Goal: Task Accomplishment & Management: Complete application form

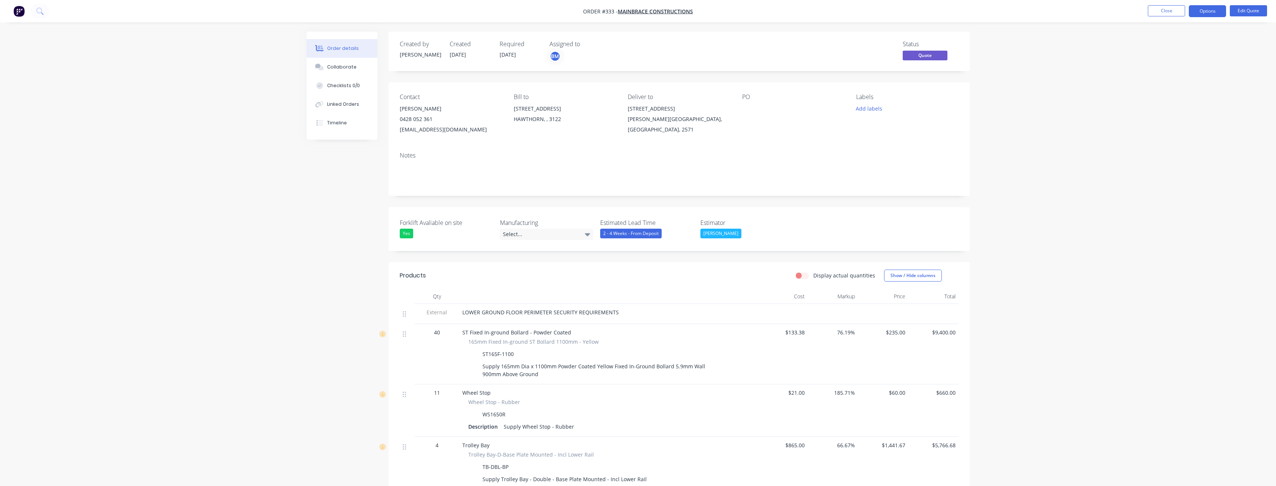
click at [1164, 5] on button "Close" at bounding box center [1166, 10] width 37 height 11
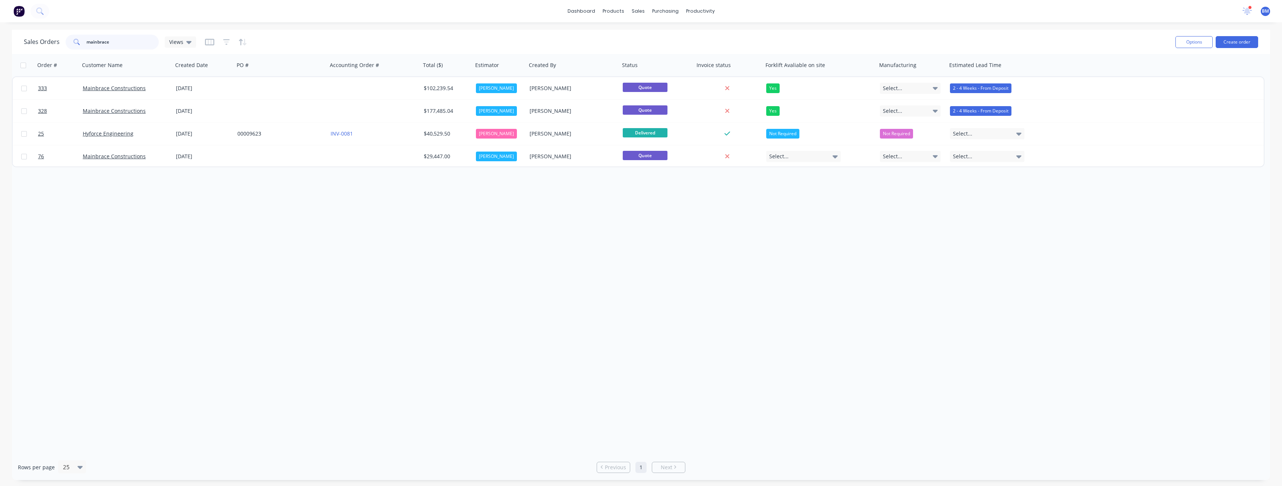
drag, startPoint x: 120, startPoint y: 43, endPoint x: 54, endPoint y: 40, distance: 65.6
click at [54, 40] on div "Sales Orders mainbrace Views" at bounding box center [110, 42] width 172 height 15
type input "orwell"
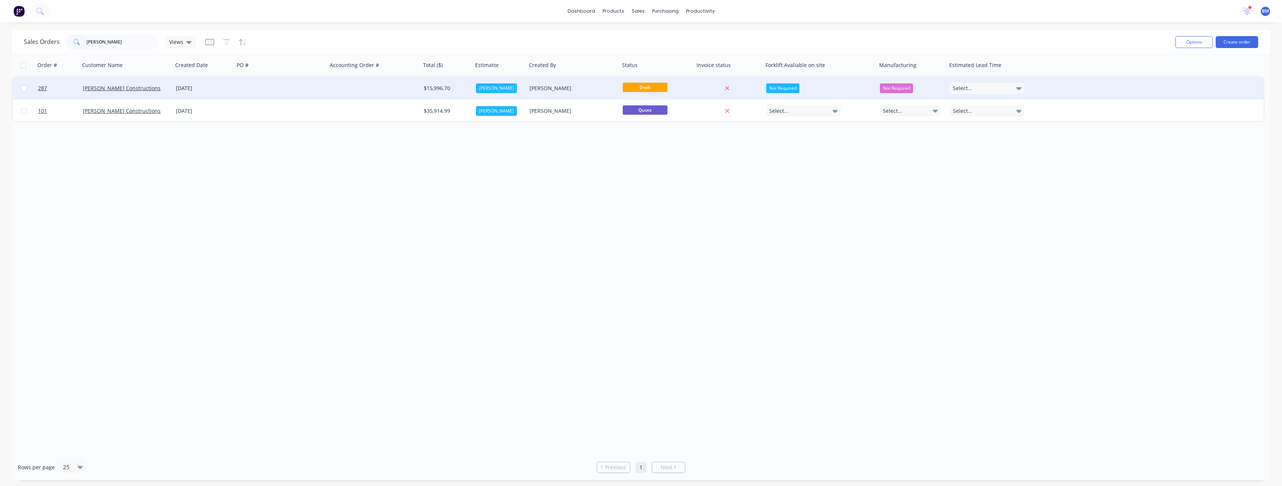
click at [260, 87] on div at bounding box center [280, 88] width 93 height 22
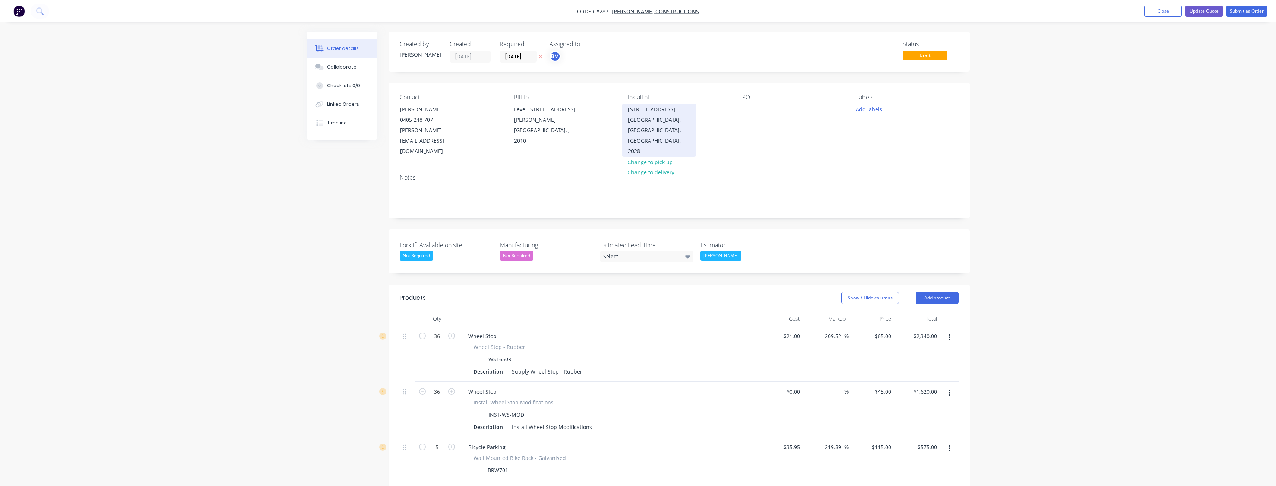
click at [640, 130] on div "Double Bay, Victoria, Australia, 2028" at bounding box center [659, 136] width 62 height 42
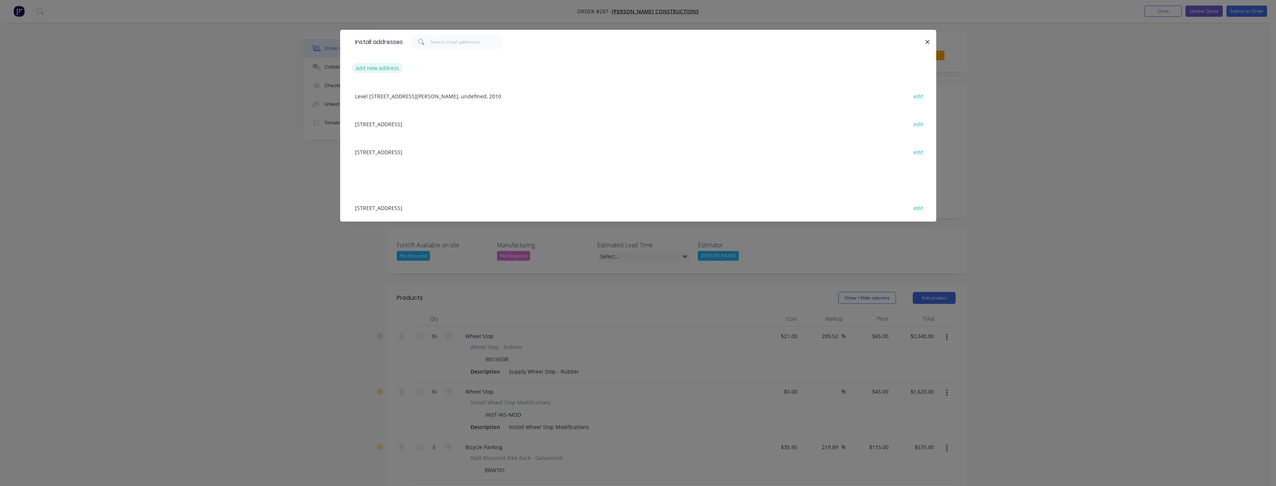
click at [378, 66] on button "add new address" at bounding box center [377, 68] width 51 height 10
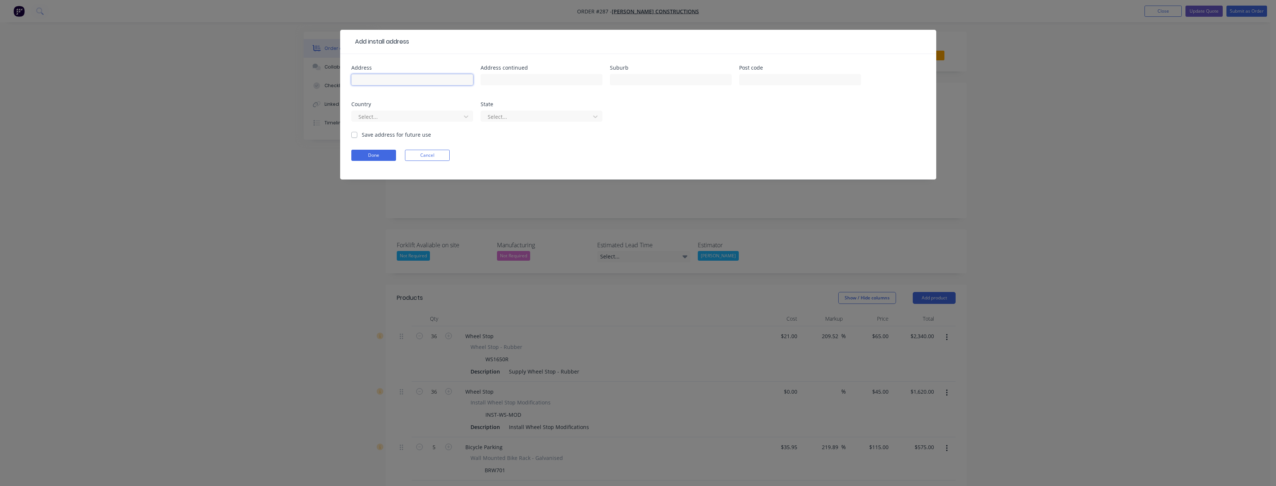
click at [396, 77] on input "text" at bounding box center [412, 79] width 122 height 11
type input "689 Gardeners Road"
click at [624, 81] on input "text" at bounding box center [671, 79] width 122 height 11
click at [622, 79] on input "Macot" at bounding box center [671, 79] width 122 height 11
type input "Mascot"
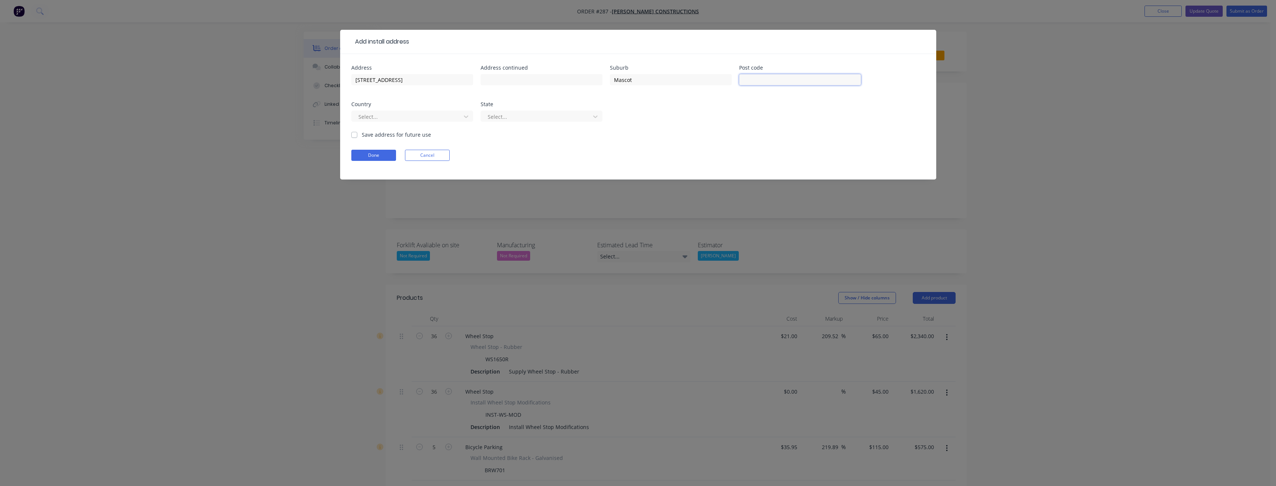
click at [773, 79] on input "text" at bounding box center [800, 79] width 122 height 11
type input "2020"
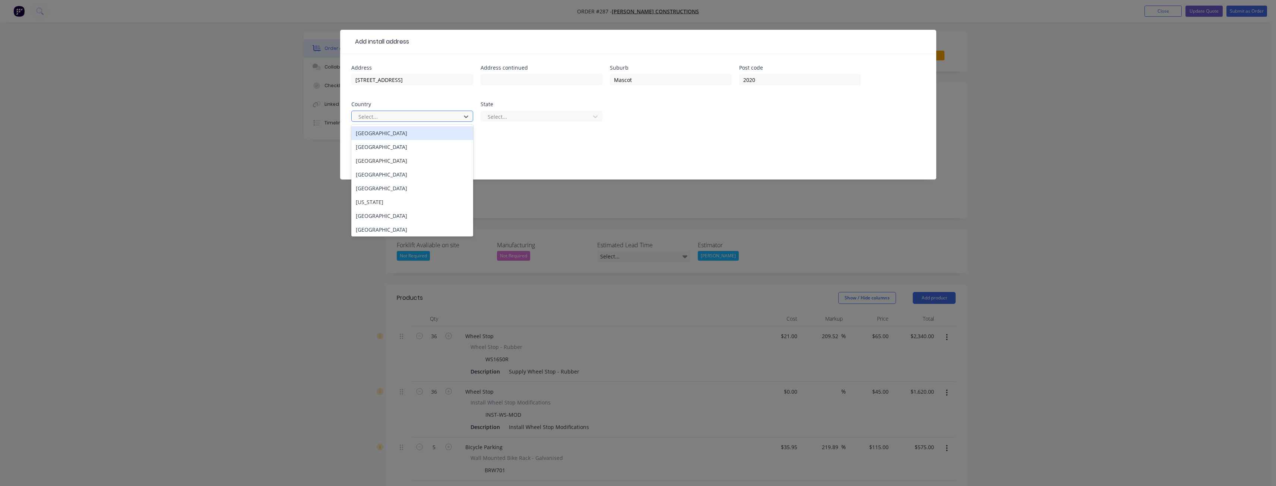
click at [388, 116] on div at bounding box center [407, 116] width 99 height 9
click at [380, 135] on div "Australia" at bounding box center [412, 133] width 122 height 14
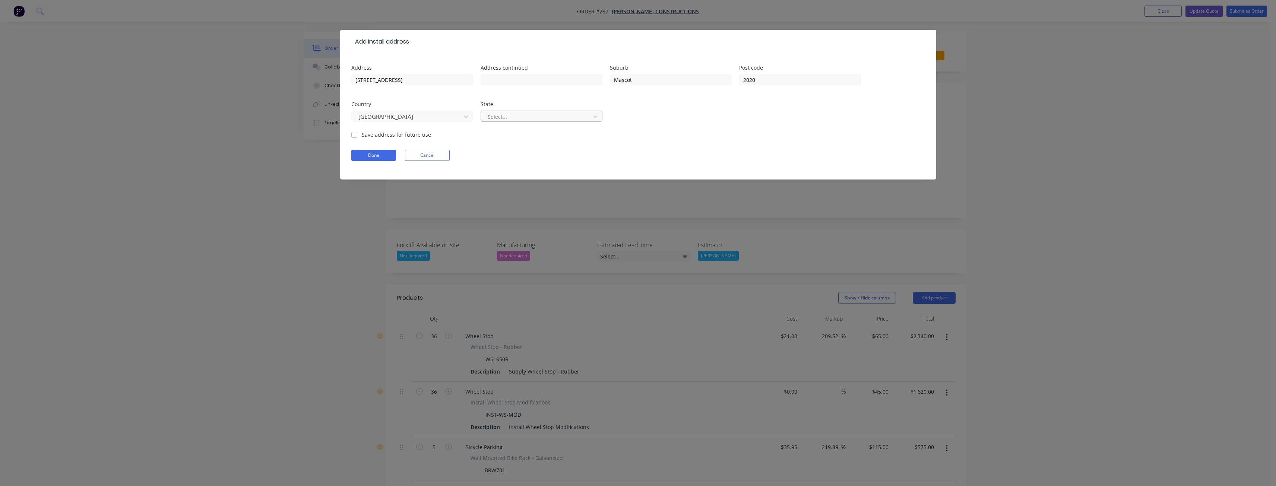
click at [536, 115] on div at bounding box center [536, 116] width 99 height 9
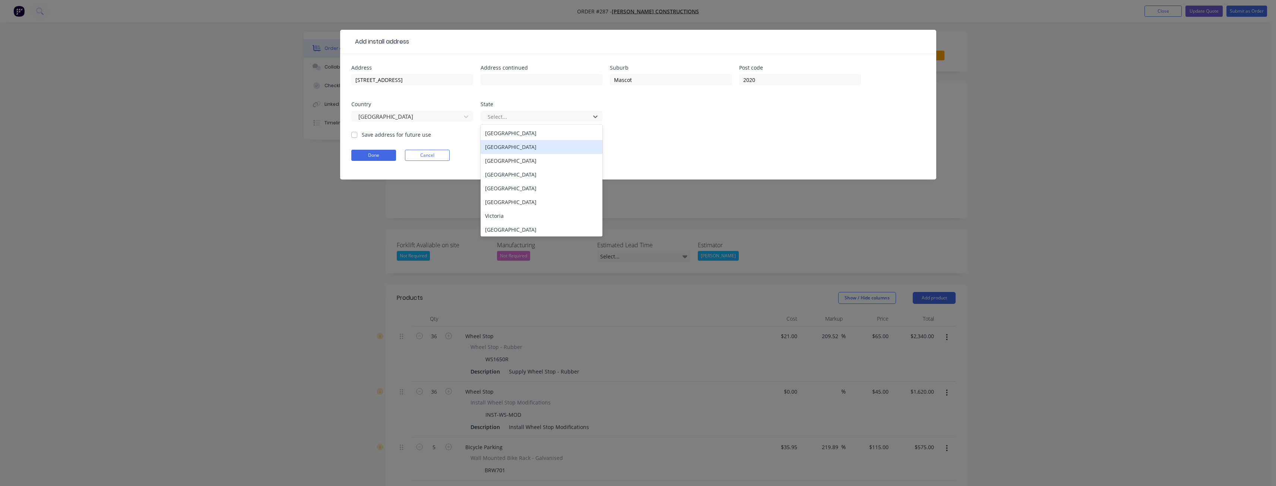
click at [506, 145] on div "New South Wales" at bounding box center [542, 147] width 122 height 14
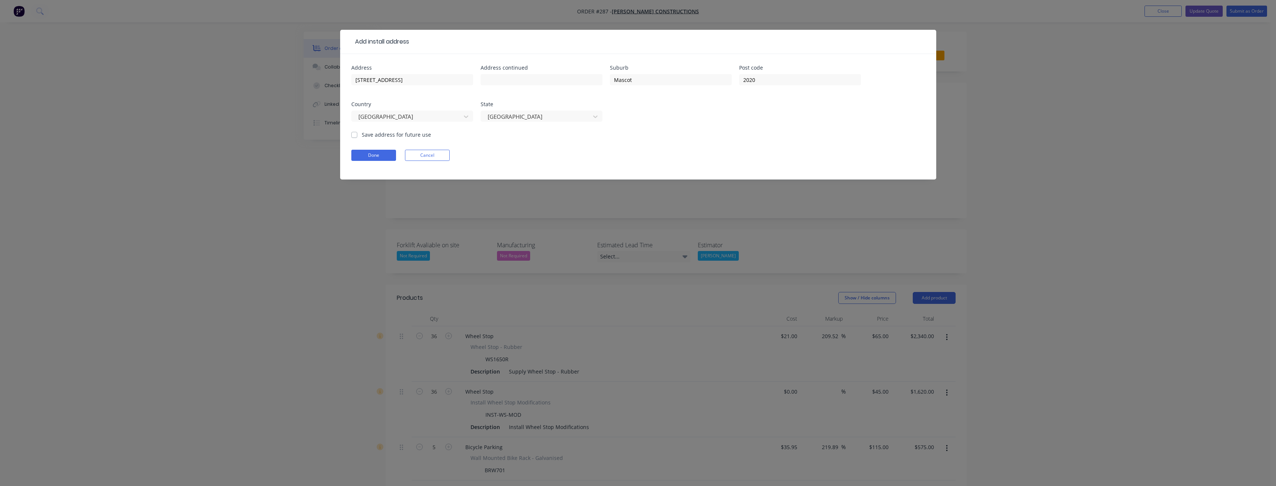
click at [506, 145] on form "Address 689 Gardeners Road Address continued Suburb Mascot Post code 2020 Count…" at bounding box center [638, 122] width 574 height 114
click at [362, 135] on label "Save address for future use" at bounding box center [396, 135] width 69 height 8
click at [354, 135] on input "Save address for future use" at bounding box center [354, 134] width 6 height 7
checkbox input "true"
click at [507, 149] on form "Address 689 Gardeners Road Address continued Suburb Mascot Post code 2020 Count…" at bounding box center [638, 122] width 574 height 114
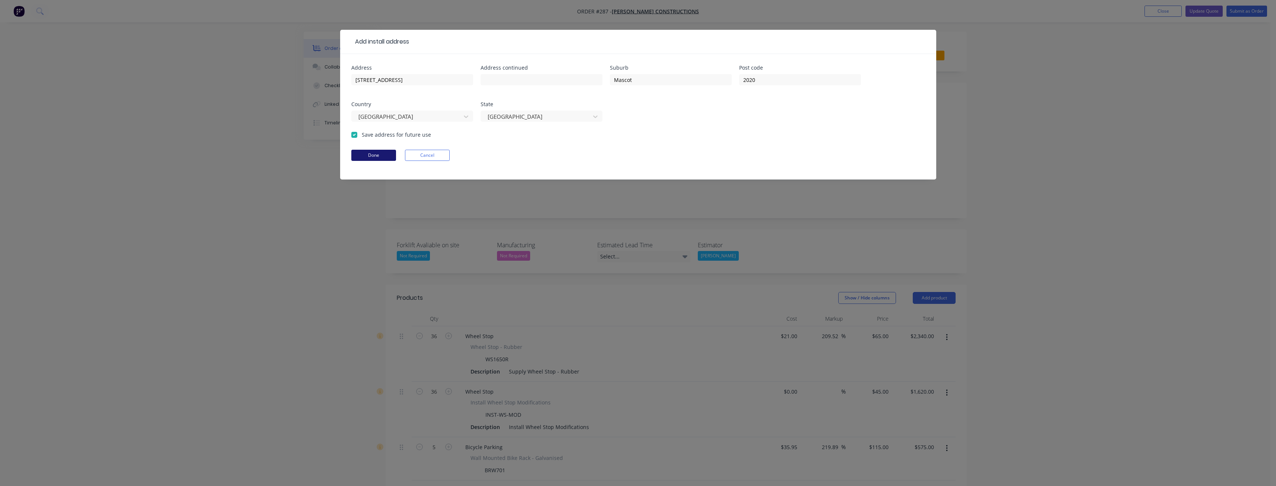
click at [376, 154] on button "Done" at bounding box center [373, 155] width 45 height 11
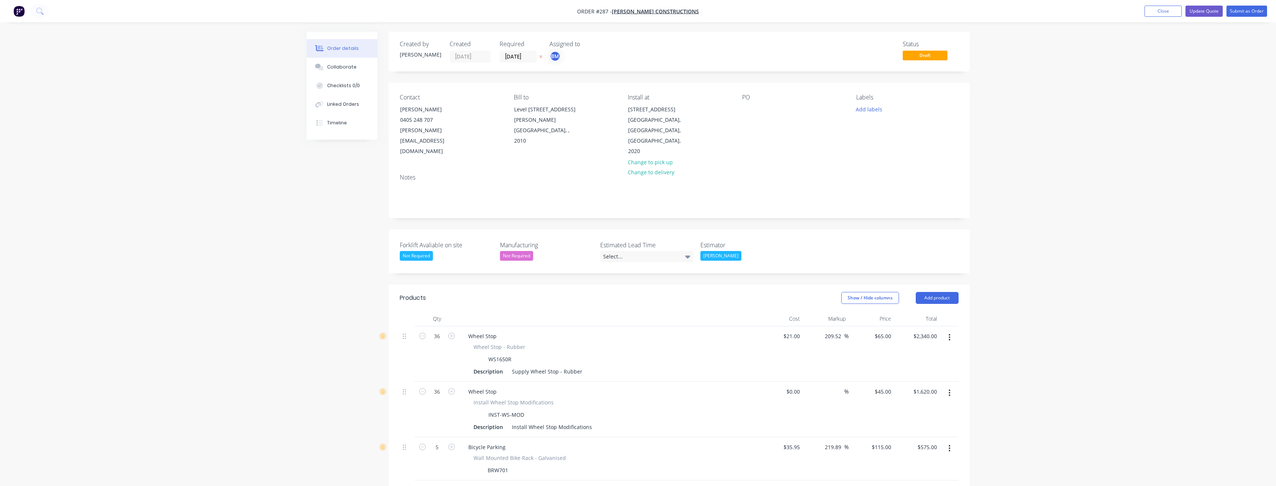
click at [590, 174] on div "Notes" at bounding box center [679, 177] width 559 height 7
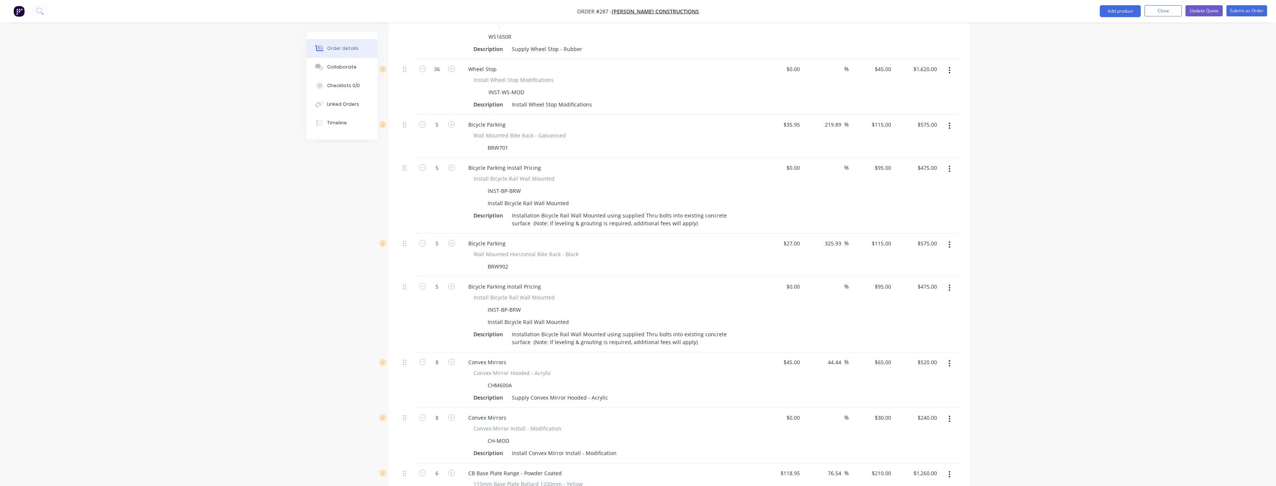
scroll to position [373, 0]
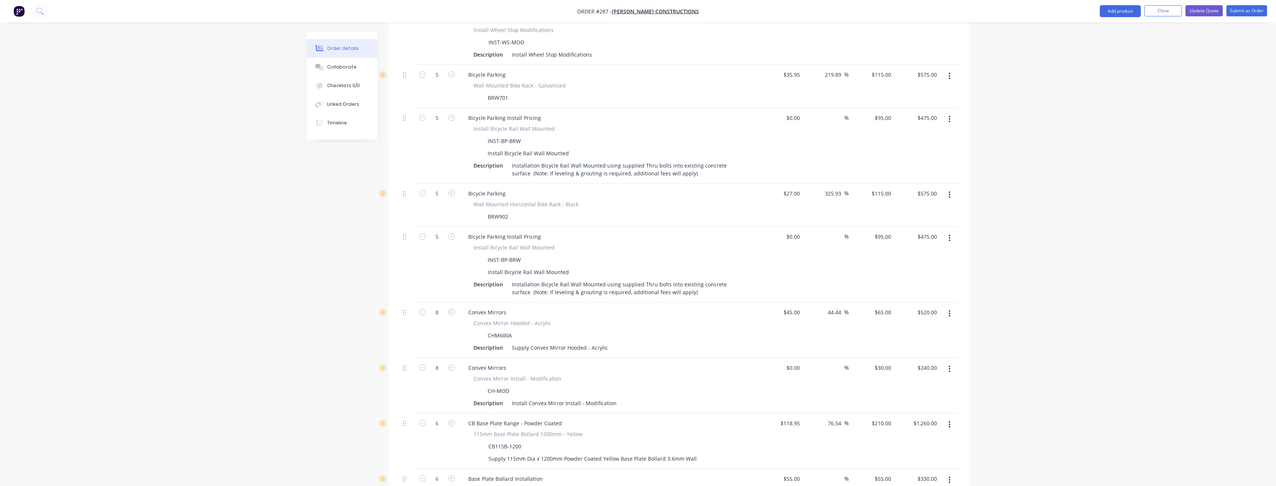
click at [768, 147] on div "$0.00 $0.00" at bounding box center [781, 146] width 46 height 76
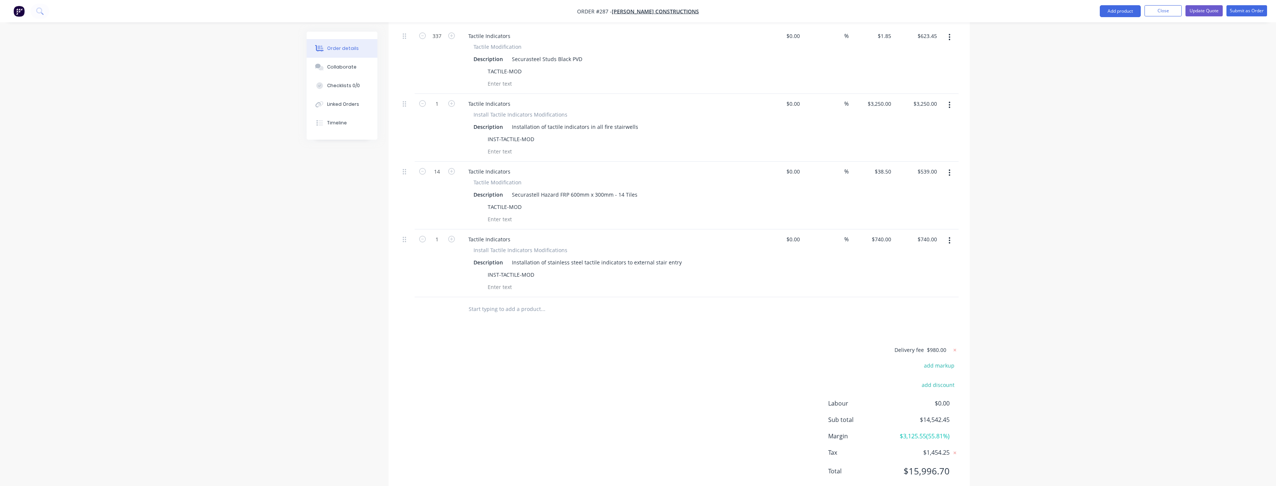
scroll to position [934, 0]
click at [592, 345] on div "Delivery fee $980.00 add markup add discount Labour $0.00 Sub total $14,542.45 …" at bounding box center [679, 415] width 559 height 140
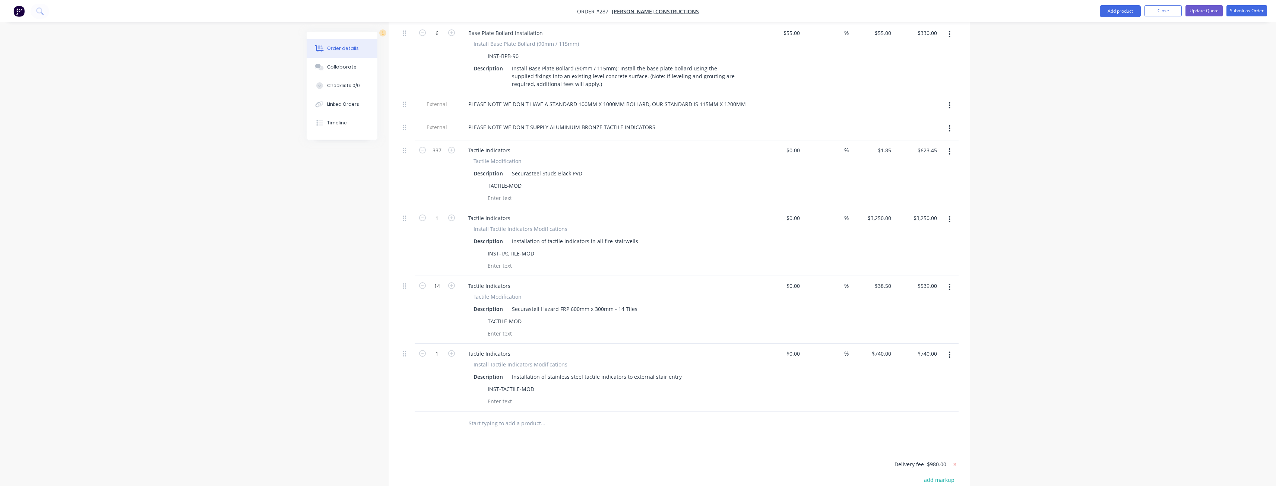
scroll to position [785, 0]
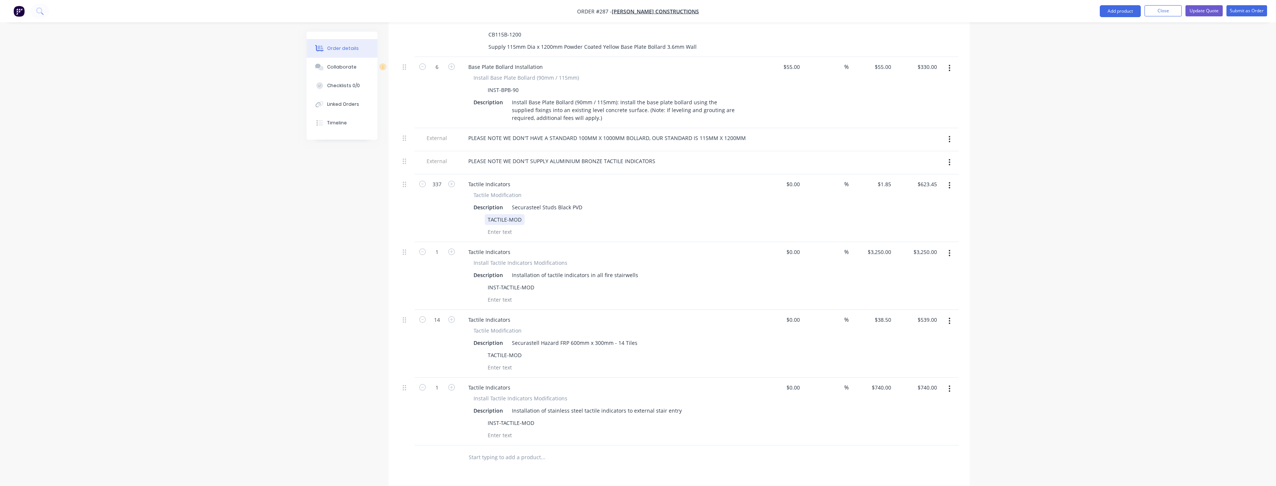
click at [693, 193] on div "Tactile Modification Description Securasteel Studs Black PVD TACTILE-MOD" at bounding box center [608, 214] width 292 height 46
click at [708, 294] on div at bounding box center [607, 299] width 273 height 11
drag, startPoint x: 1208, startPoint y: 99, endPoint x: 1212, endPoint y: 80, distance: 20.1
click at [1197, 12] on button "Update Quote" at bounding box center [1204, 10] width 37 height 11
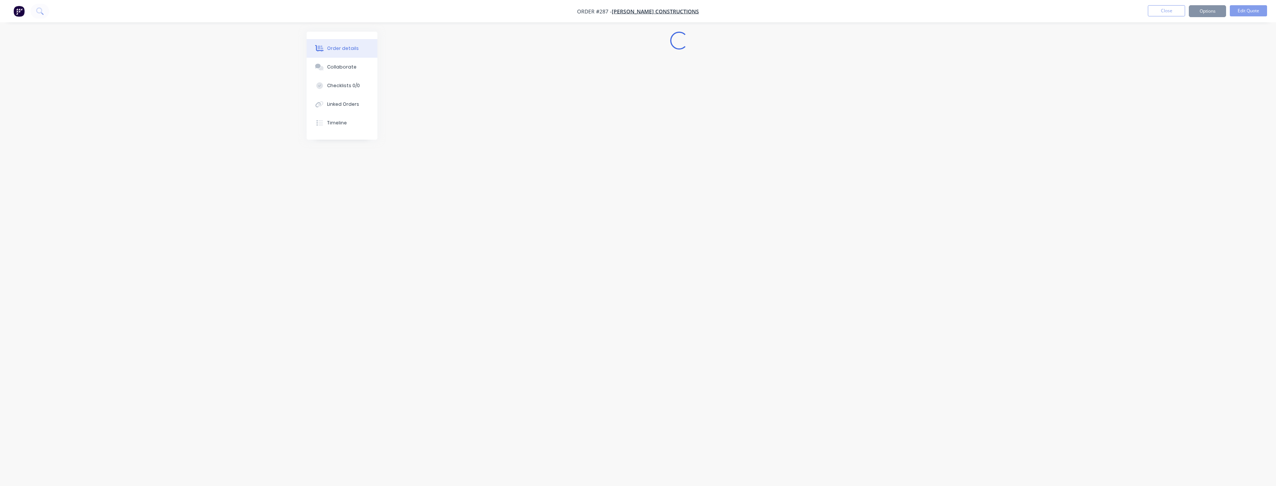
scroll to position [0, 0]
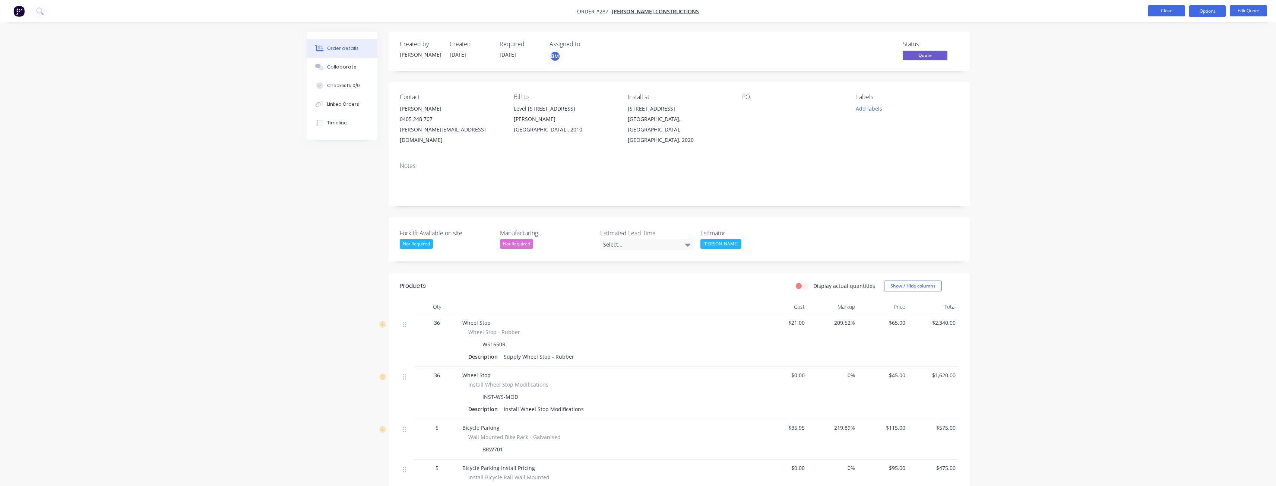
click at [1160, 9] on button "Close" at bounding box center [1166, 10] width 37 height 11
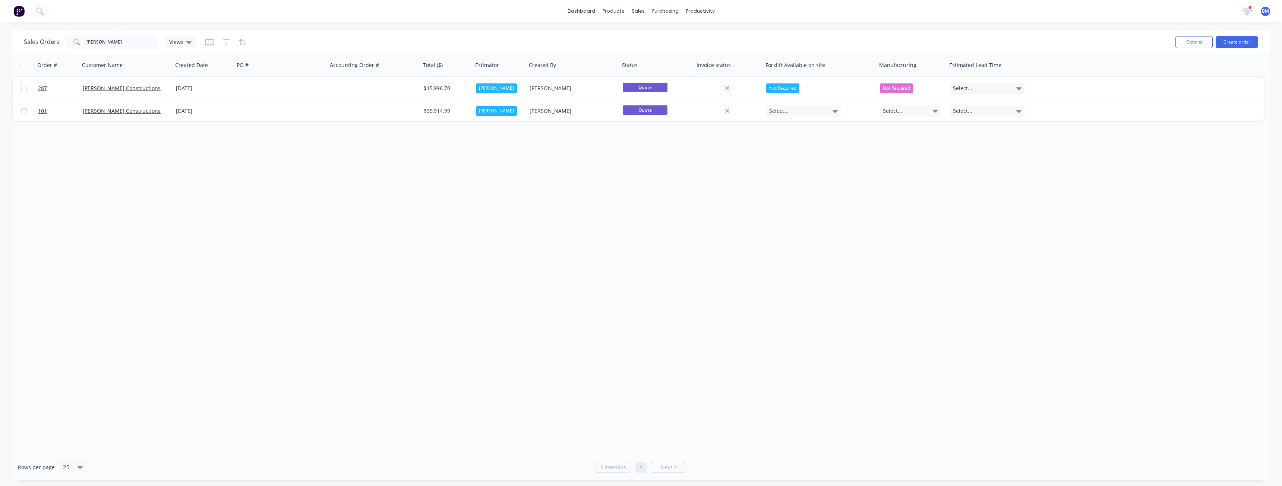
click at [493, 205] on div "Order # Customer Name Created Date PO # Accounting Order # Total ($) Estimator …" at bounding box center [641, 254] width 1258 height 401
drag, startPoint x: 493, startPoint y: 205, endPoint x: 499, endPoint y: 200, distance: 7.9
click at [493, 205] on div "Order # Customer Name Created Date PO # Accounting Order # Total ($) Estimator …" at bounding box center [641, 254] width 1258 height 401
drag, startPoint x: 623, startPoint y: 256, endPoint x: 666, endPoint y: 217, distance: 58.6
click at [642, 228] on div "Order # Customer Name Created Date PO # Accounting Order # Total ($) Estimator …" at bounding box center [641, 254] width 1258 height 401
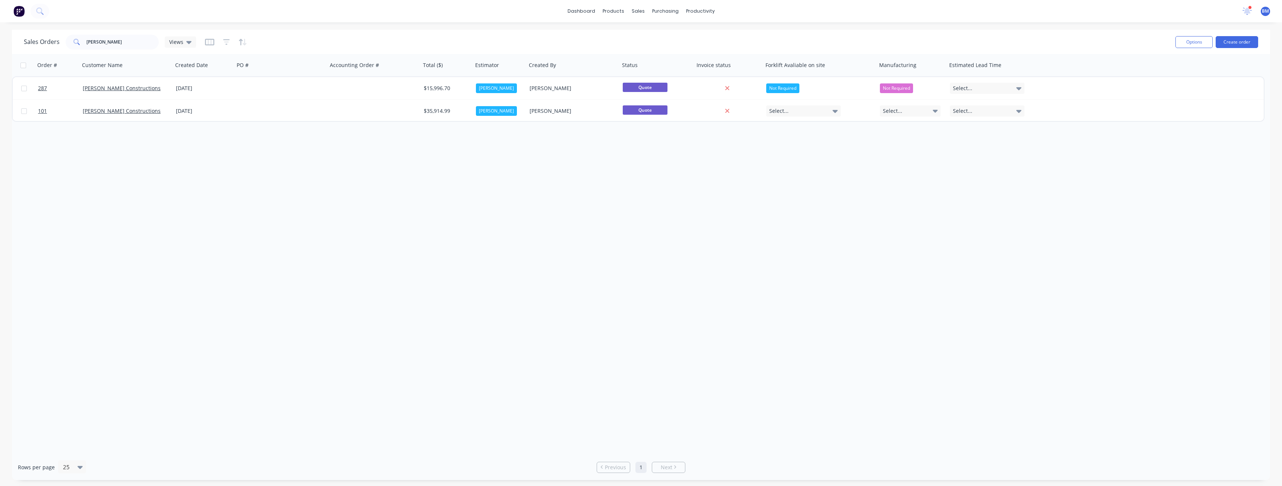
click at [237, 168] on div "Order # Customer Name Created Date PO # Accounting Order # Total ($) Estimator …" at bounding box center [641, 254] width 1258 height 401
drag, startPoint x: 112, startPoint y: 40, endPoint x: 71, endPoint y: 42, distance: 40.7
click at [71, 42] on div "orwell" at bounding box center [112, 42] width 93 height 15
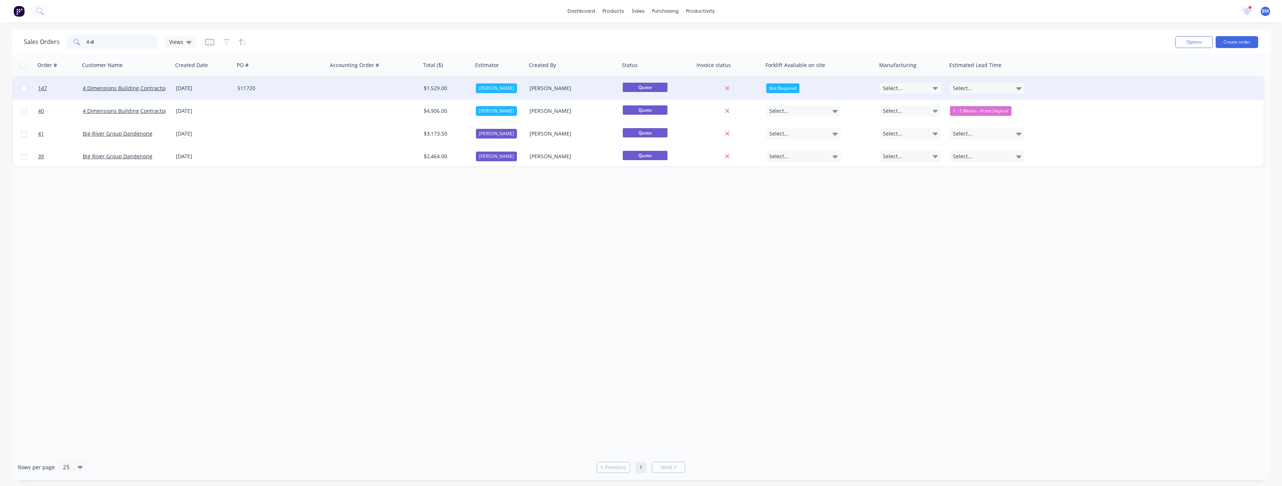
type input "4 di"
click at [317, 87] on div "511720" at bounding box center [278, 88] width 83 height 7
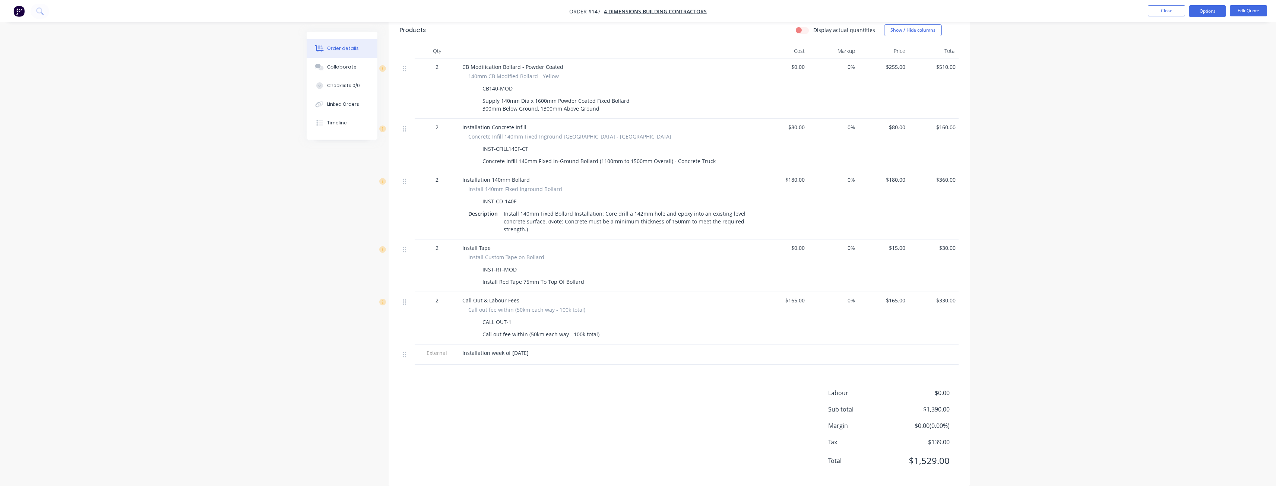
scroll to position [267, 0]
click at [338, 61] on button "Collaborate" at bounding box center [342, 67] width 71 height 19
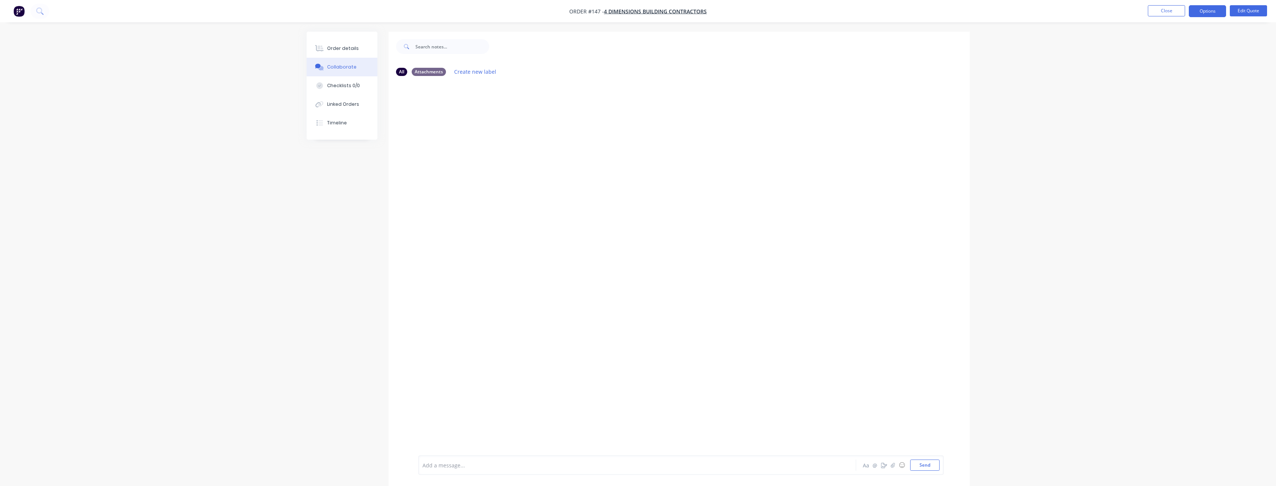
click at [483, 467] on div at bounding box center [617, 466] width 388 height 8
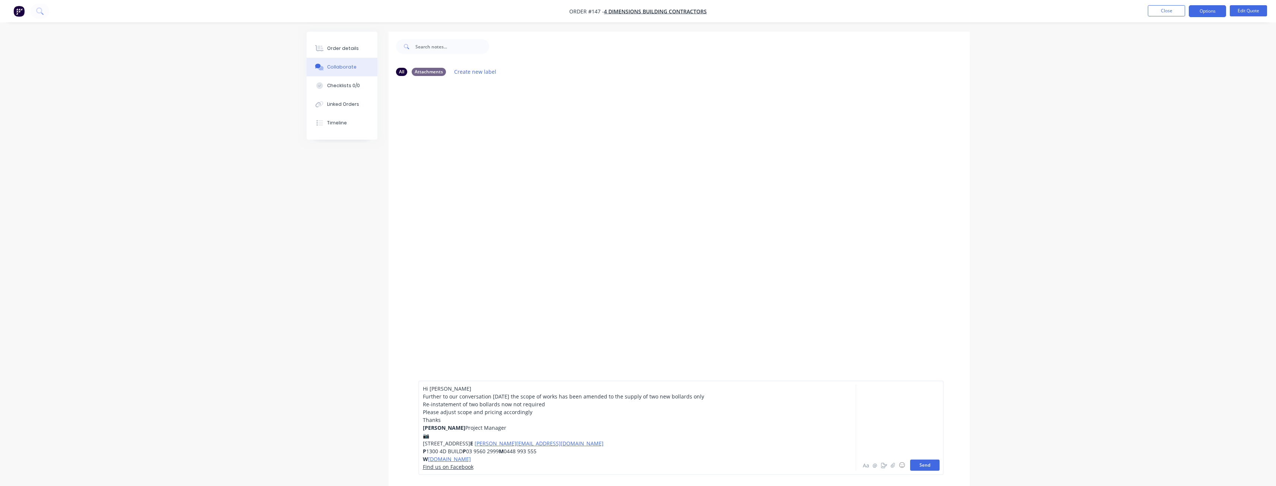
click at [929, 468] on button "Send" at bounding box center [924, 465] width 29 height 11
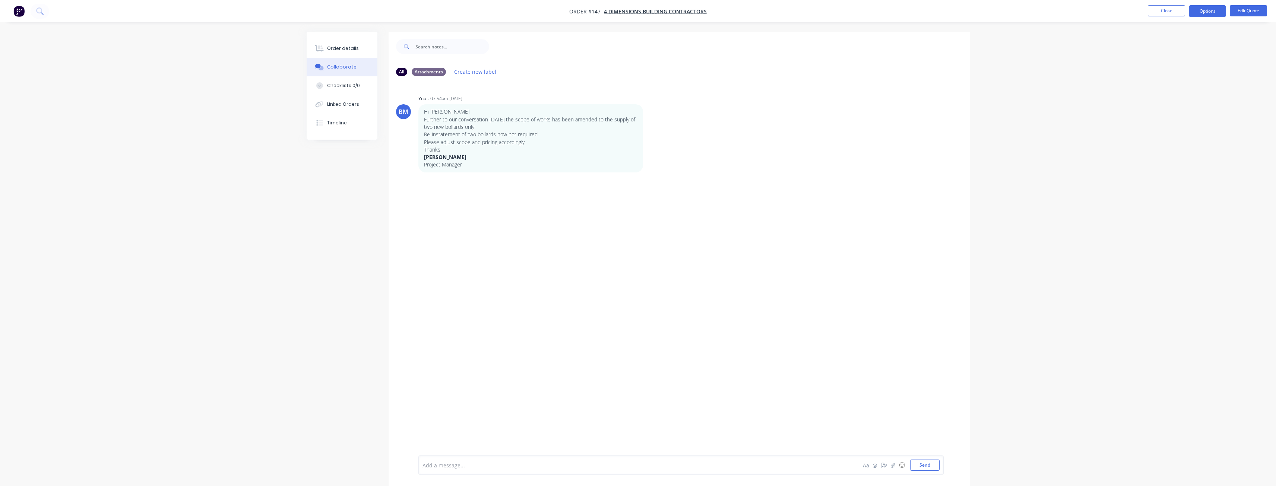
click at [311, 265] on div "All Attachments Create new label BM You - 07:54am 09/09/25 Hi Budd Further to o…" at bounding box center [638, 265] width 663 height 466
click at [345, 46] on div "Order details" at bounding box center [343, 48] width 32 height 7
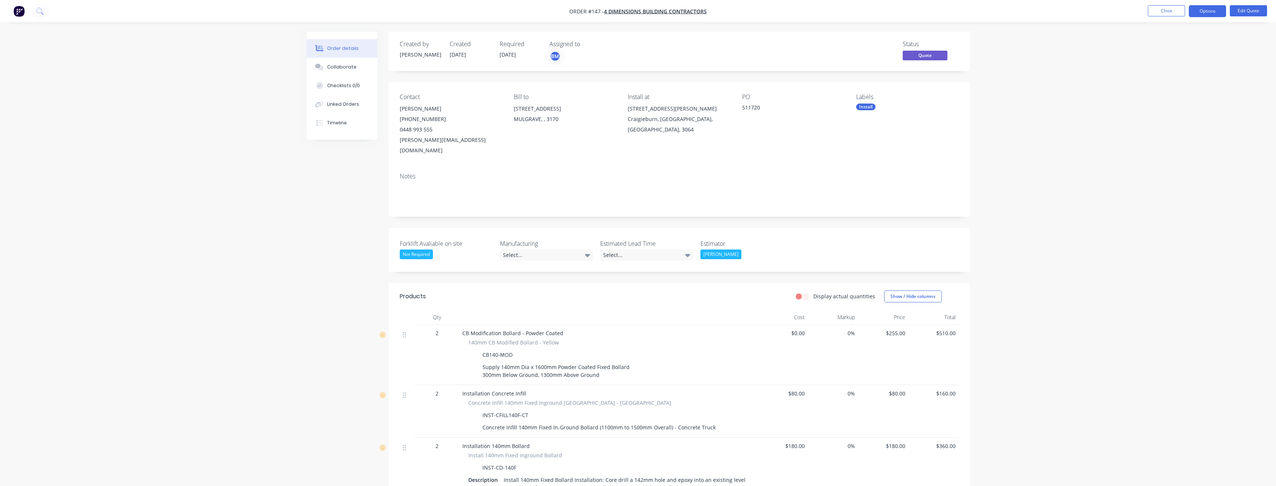
click at [341, 286] on div "Created by Budd Created 28/07/25 Required 24/07/25 Assigned to BM Status Quote …" at bounding box center [638, 398] width 663 height 732
click at [343, 295] on div "Created by Budd Created 28/07/25 Required 24/07/25 Assigned to BM Status Quote …" at bounding box center [638, 398] width 663 height 732
click at [344, 294] on div "Created by Budd Created 28/07/25 Required 24/07/25 Assigned to BM Status Quote …" at bounding box center [638, 398] width 663 height 732
click at [347, 292] on div "Created by Budd Created 28/07/25 Required 24/07/25 Assigned to BM Status Quote …" at bounding box center [638, 398] width 663 height 732
click at [270, 202] on div "Order details Collaborate Checklists 0/0 Linked Orders Timeline Order details C…" at bounding box center [638, 382] width 1276 height 764
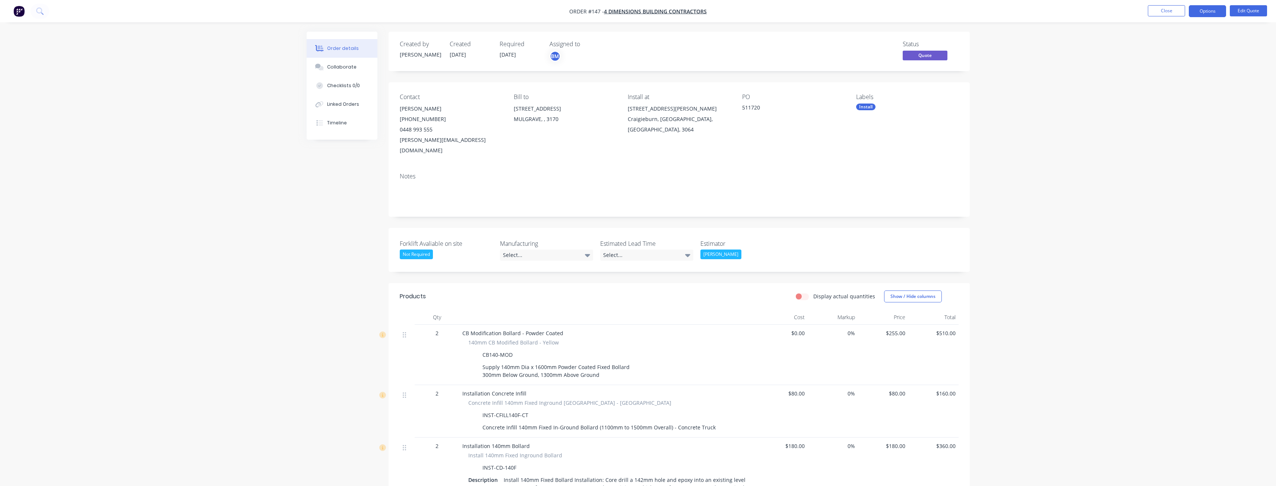
click at [19, 10] on img "button" at bounding box center [18, 11] width 11 height 11
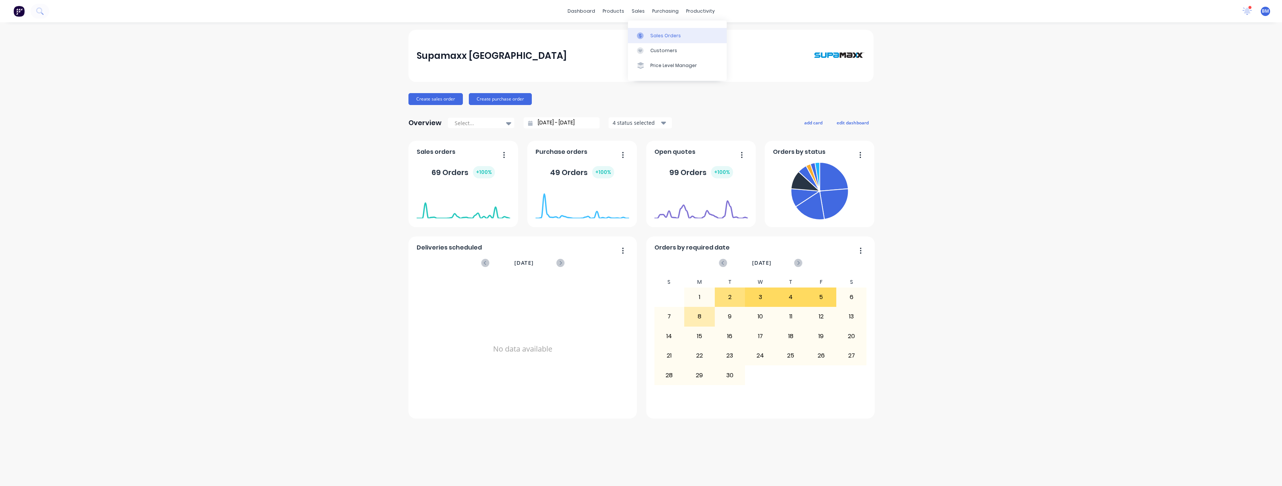
click at [658, 32] on div "Sales Orders" at bounding box center [665, 35] width 31 height 7
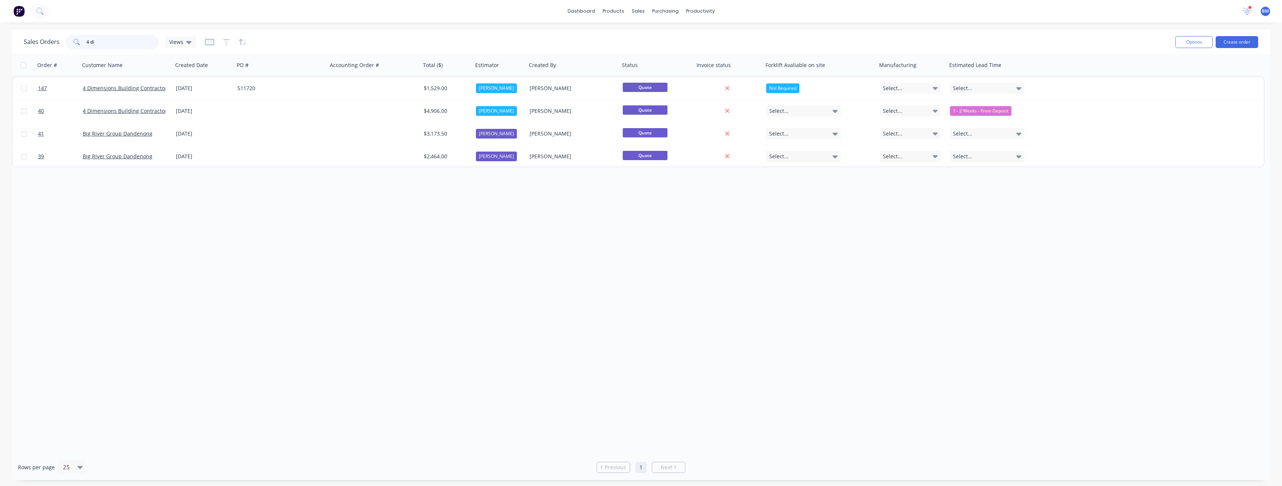
drag, startPoint x: 119, startPoint y: 31, endPoint x: 58, endPoint y: 36, distance: 61.3
click at [58, 36] on div "Sales Orders 4 di Views" at bounding box center [110, 42] width 172 height 15
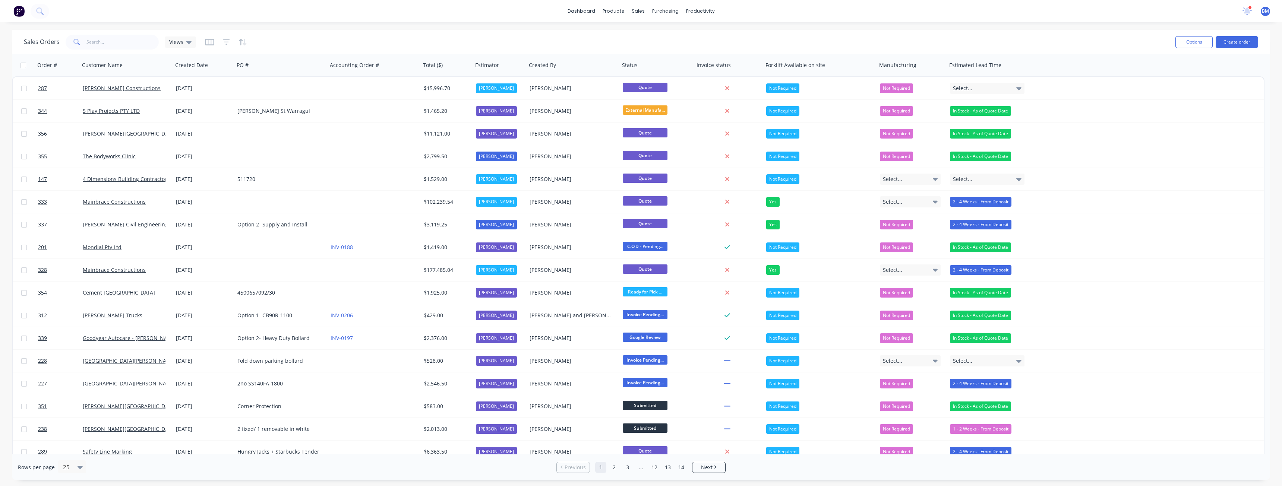
click at [338, 40] on div "Sales Orders Views" at bounding box center [596, 42] width 1145 height 18
